Goal: Task Accomplishment & Management: Manage account settings

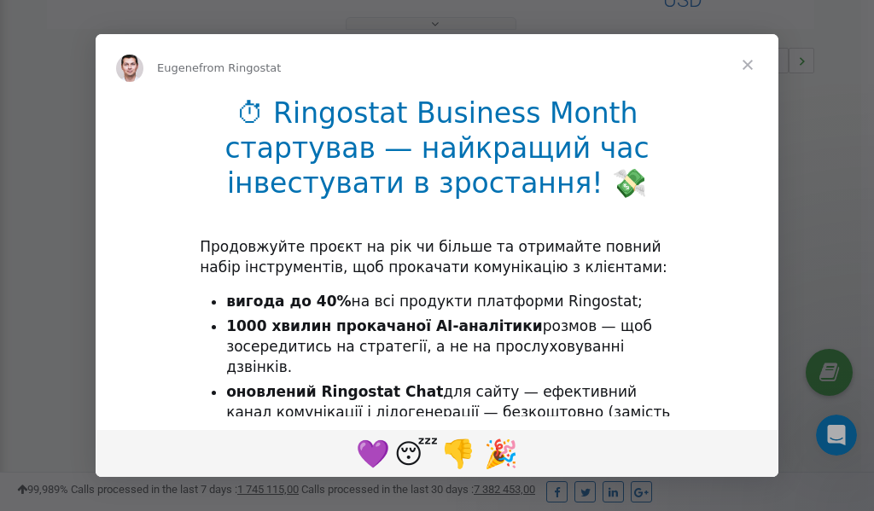
click at [749, 62] on span "Close" at bounding box center [747, 64] width 61 height 61
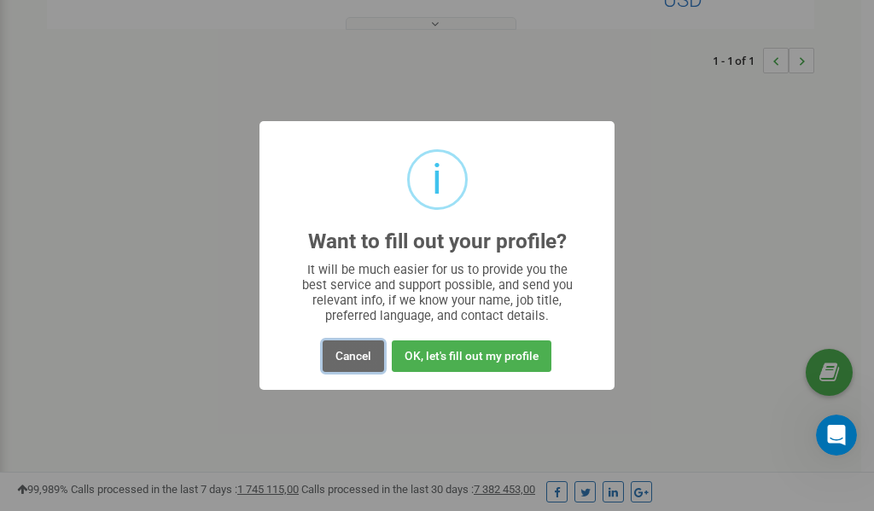
click at [355, 355] on button "Cancel" at bounding box center [353, 357] width 61 height 32
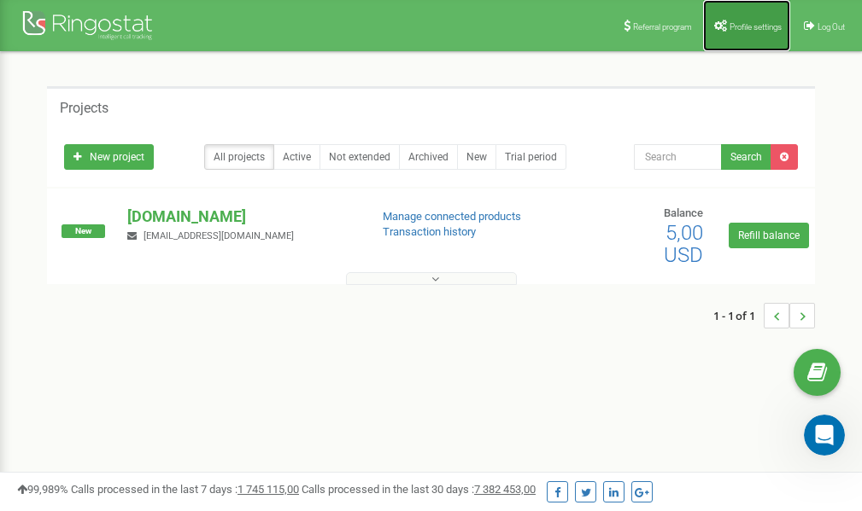
click at [733, 27] on span "Profile settings" at bounding box center [755, 26] width 52 height 9
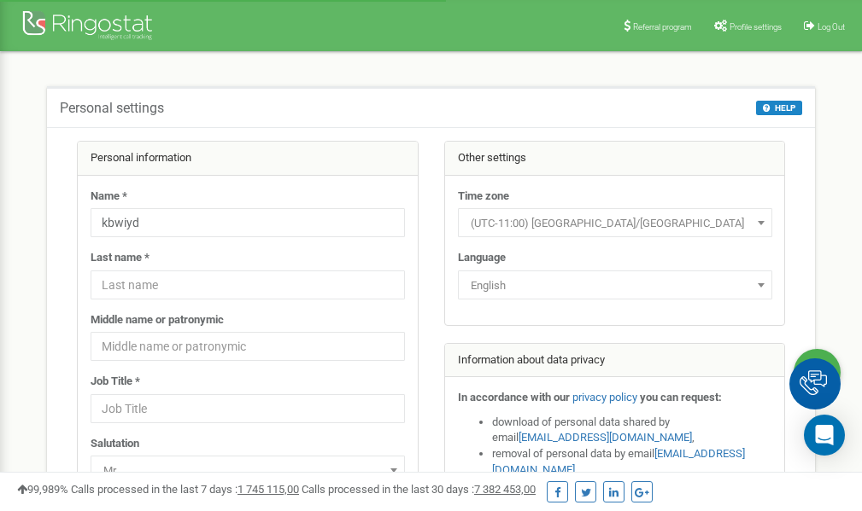
scroll to position [85, 0]
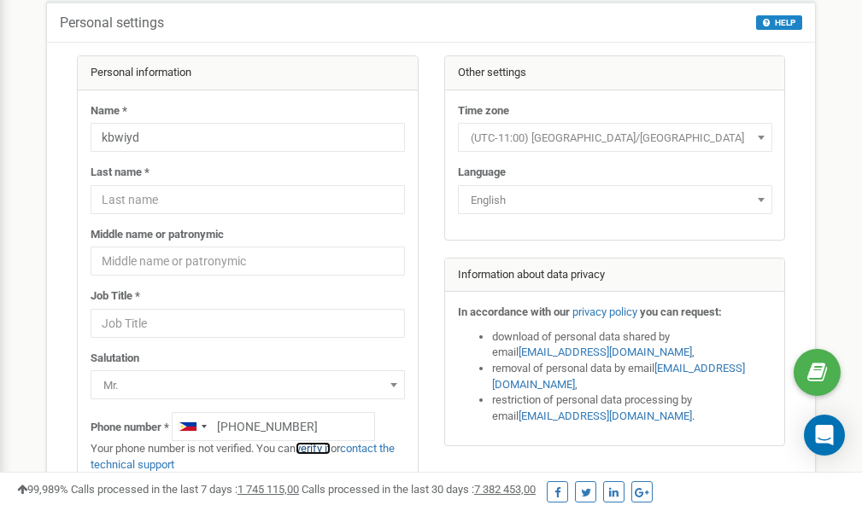
click at [321, 447] on link "verify it" at bounding box center [312, 448] width 35 height 13
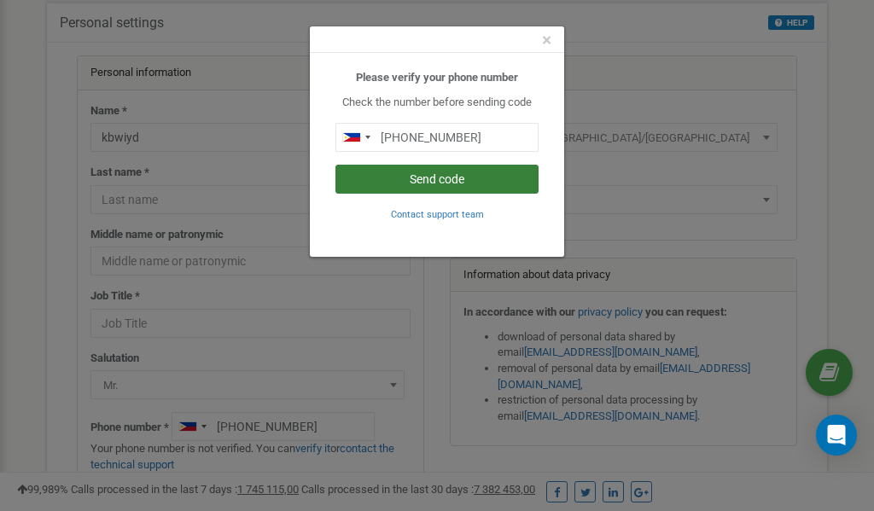
click at [412, 178] on button "Send code" at bounding box center [437, 179] width 203 height 29
